Goal: Task Accomplishment & Management: Complete application form

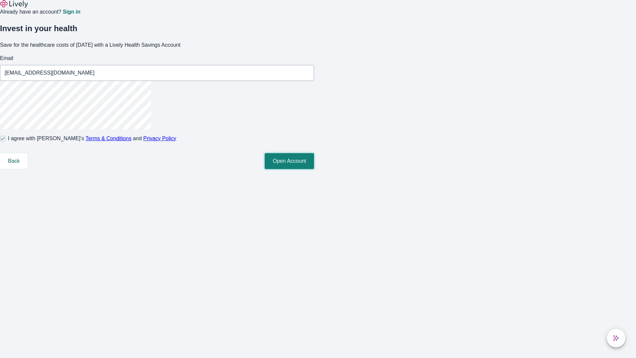
click at [314, 169] on button "Open Account" at bounding box center [289, 161] width 49 height 16
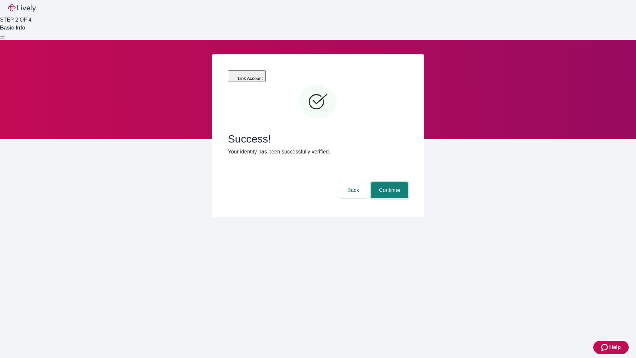
click at [389, 182] on button "Continue" at bounding box center [389, 190] width 37 height 16
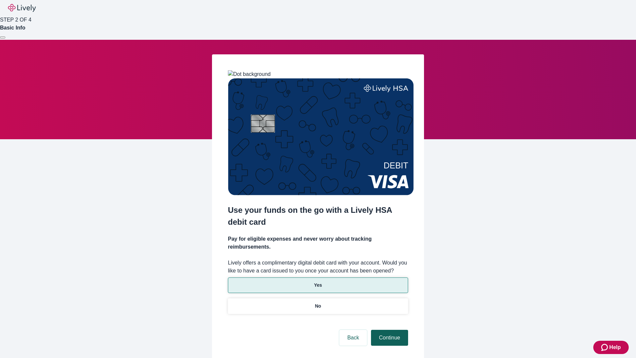
click at [318, 282] on p "Yes" at bounding box center [318, 285] width 8 height 7
click at [389, 330] on button "Continue" at bounding box center [389, 338] width 37 height 16
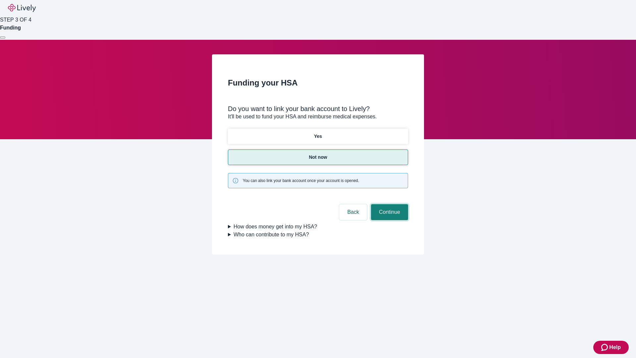
click at [389, 204] on button "Continue" at bounding box center [389, 212] width 37 height 16
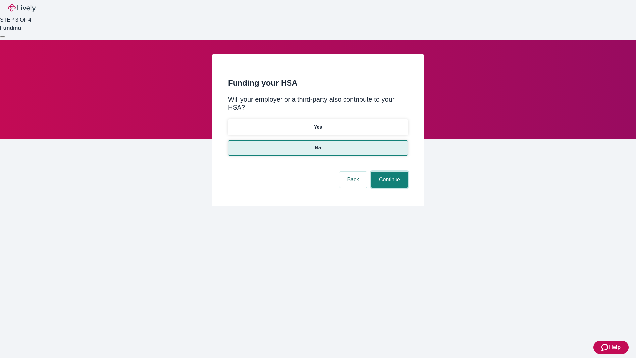
click at [389, 172] on button "Continue" at bounding box center [389, 180] width 37 height 16
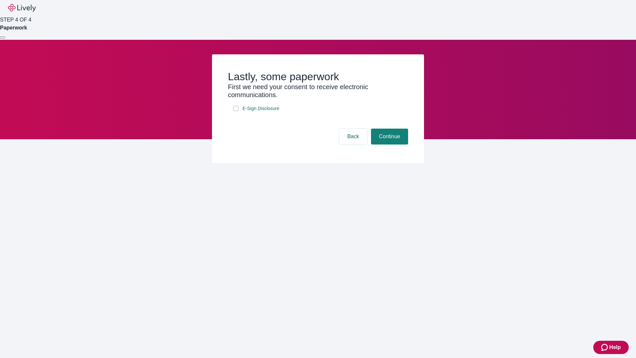
click at [236, 111] on input "E-Sign Disclosure" at bounding box center [235, 108] width 5 height 5
checkbox input "true"
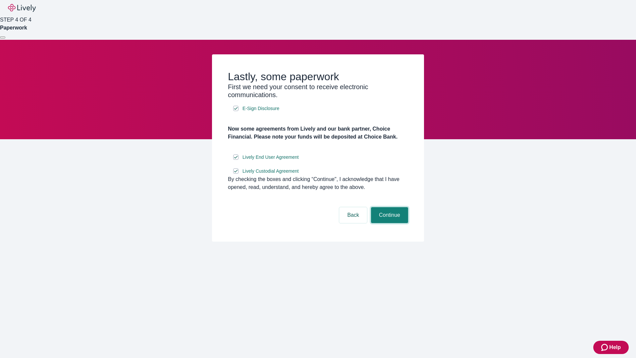
click at [389, 223] on button "Continue" at bounding box center [389, 215] width 37 height 16
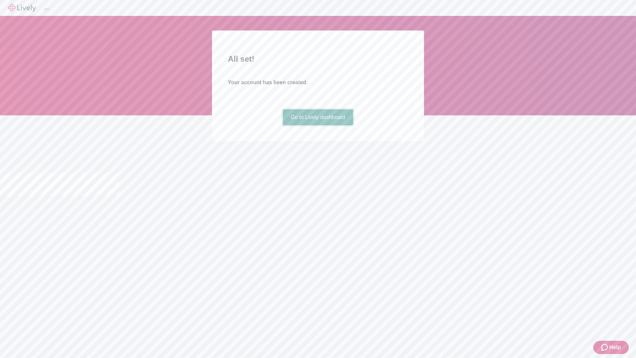
click at [318, 125] on link "Go to Lively dashboard" at bounding box center [318, 117] width 71 height 16
